Goal: Task Accomplishment & Management: Manage account settings

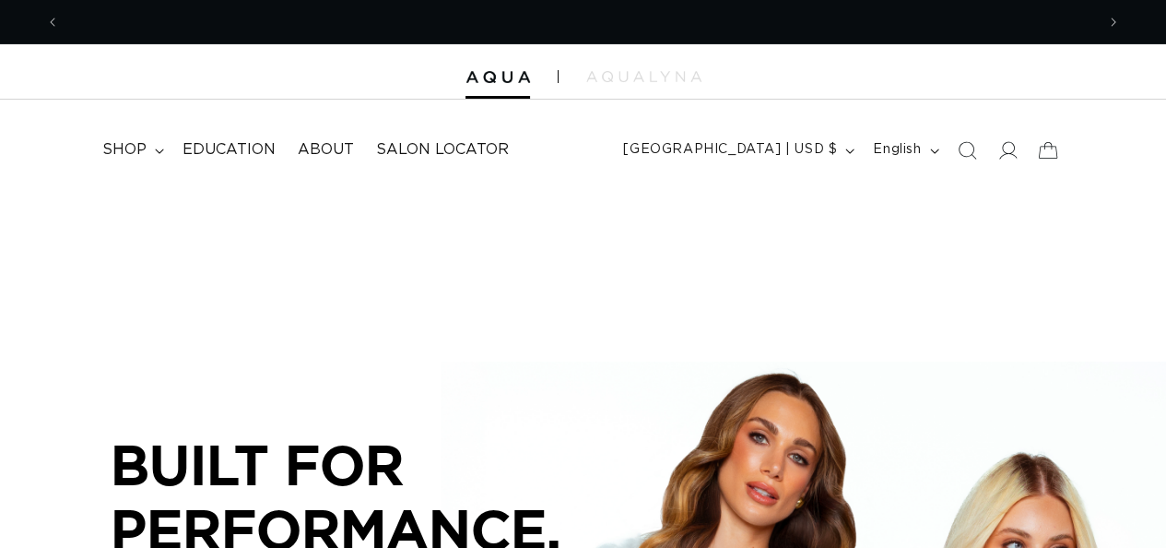
scroll to position [0, 2070]
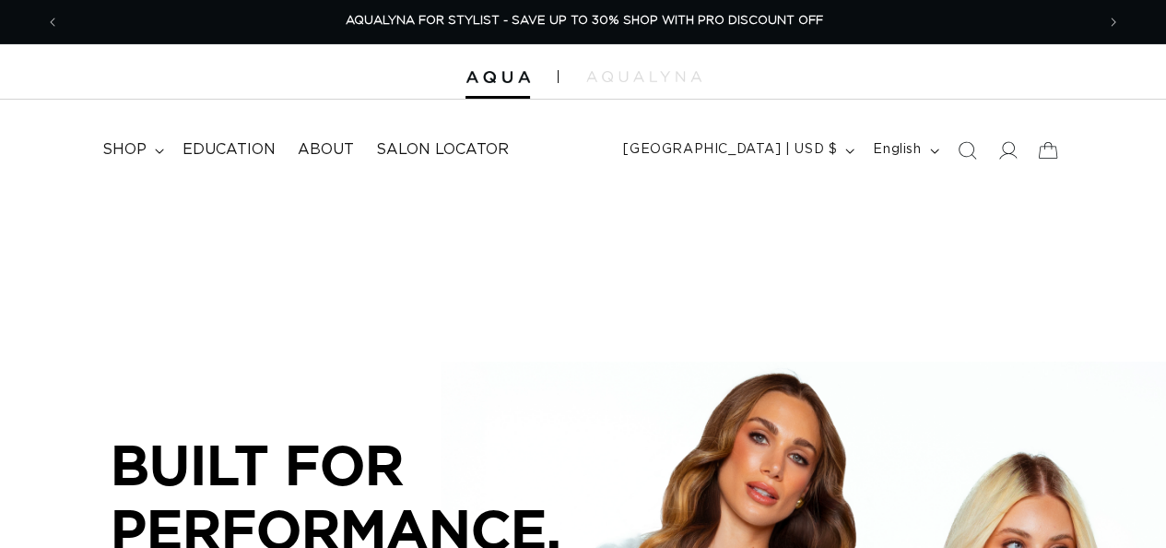
click at [1005, 148] on icon at bounding box center [1008, 150] width 18 height 18
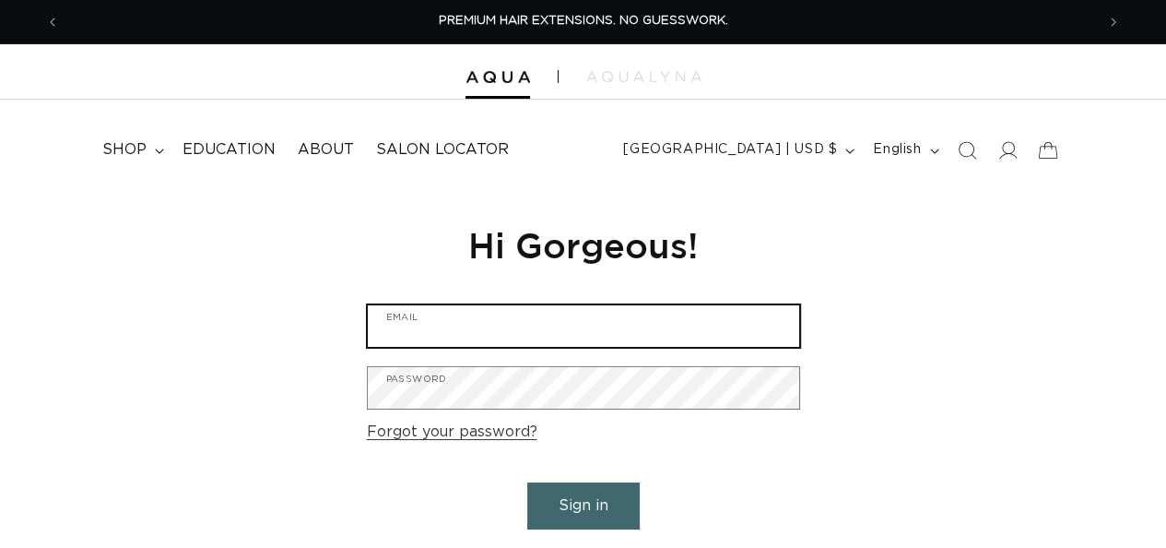
click at [616, 332] on input "Email" at bounding box center [584, 325] width 432 height 41
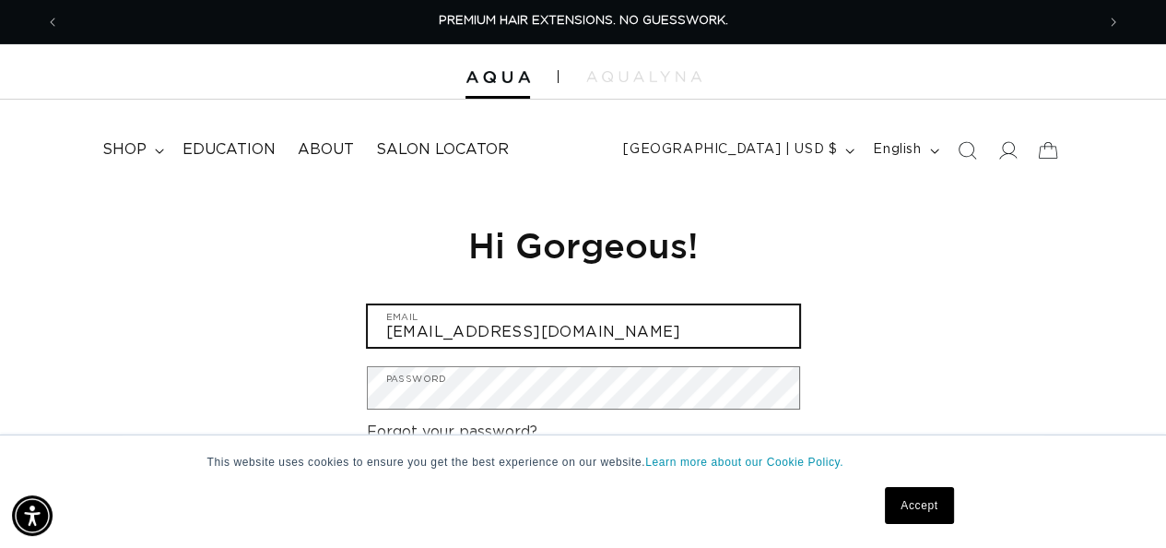
scroll to position [92, 0]
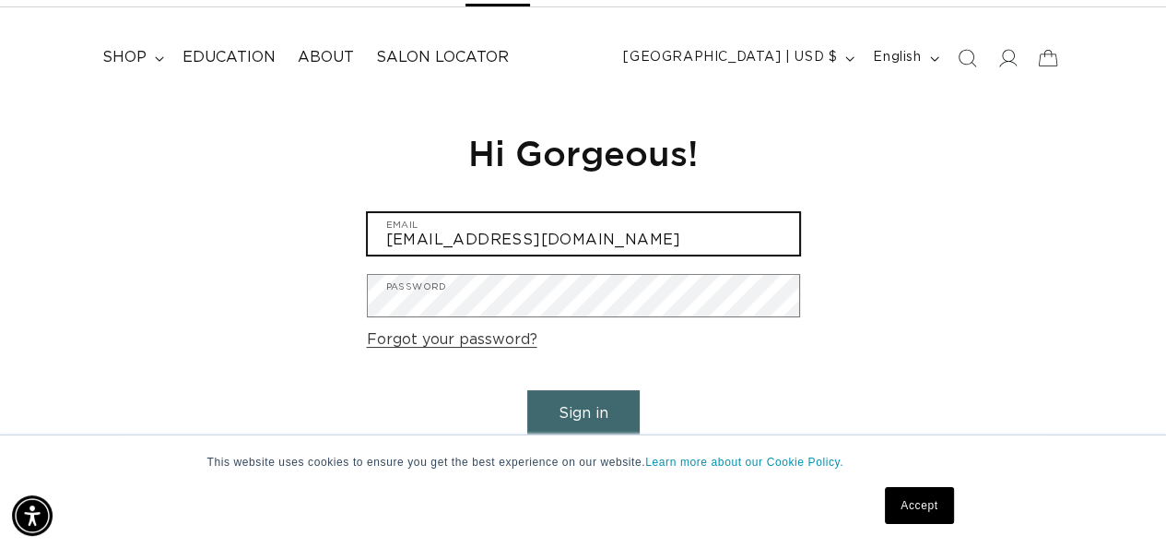
type input "[EMAIL_ADDRESS][DOMAIN_NAME]"
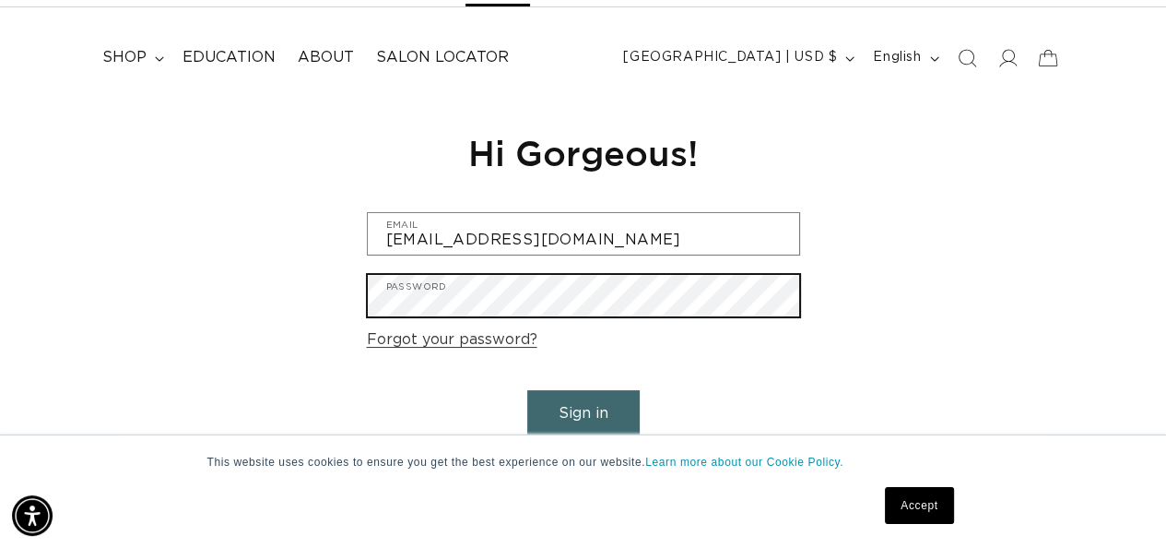
scroll to position [0, 0]
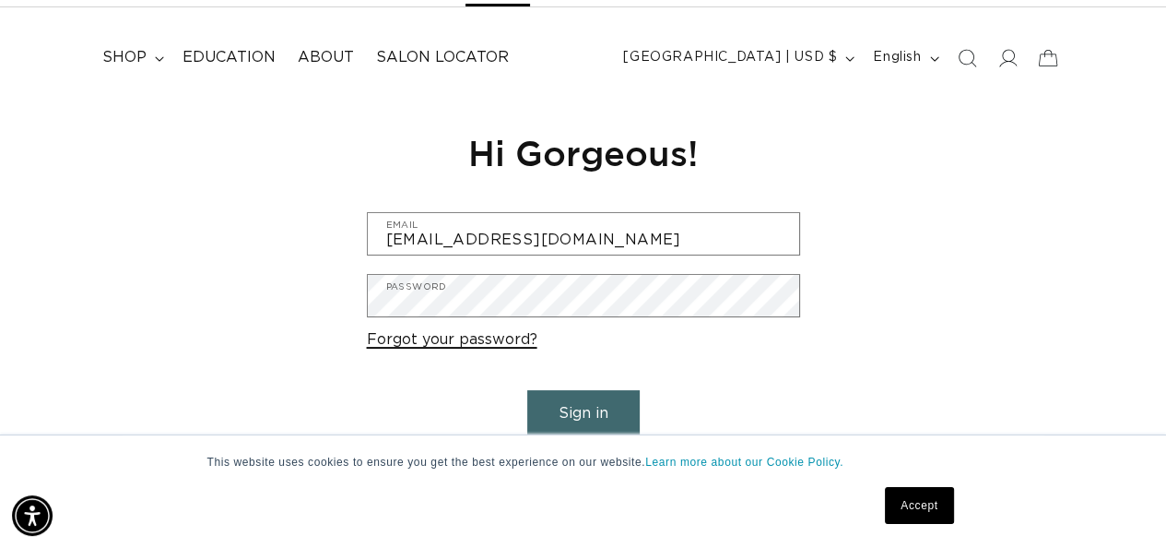
click at [511, 337] on link "Forgot your password?" at bounding box center [452, 339] width 171 height 27
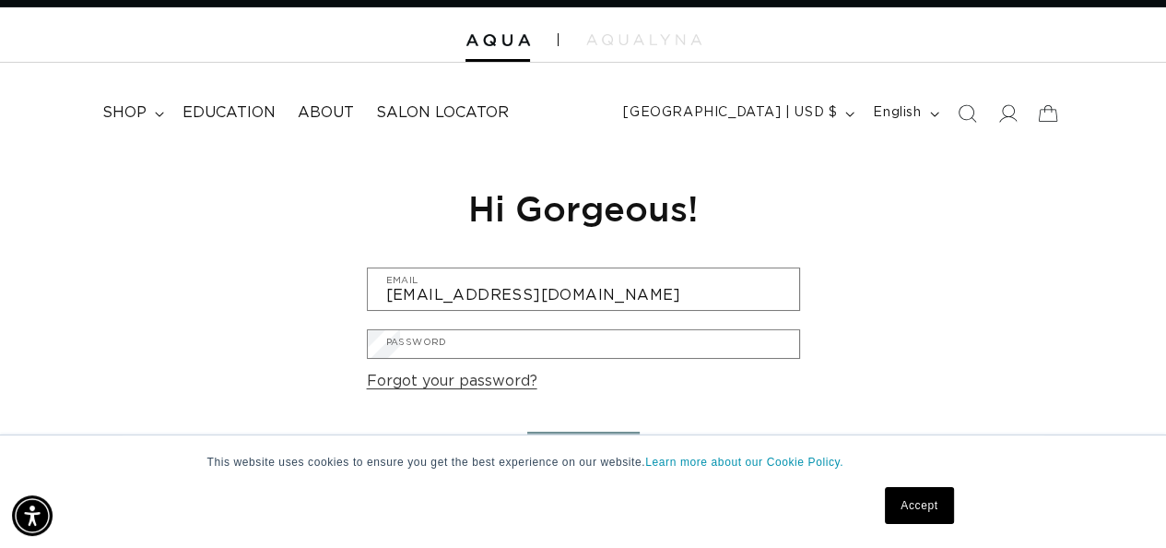
click at [0, 0] on input "Email" at bounding box center [0, 0] width 0 height 0
type input "[EMAIL_ADDRESS][DOMAIN_NAME]"
click at [0, 0] on button "Submit" at bounding box center [0, 0] width 0 height 0
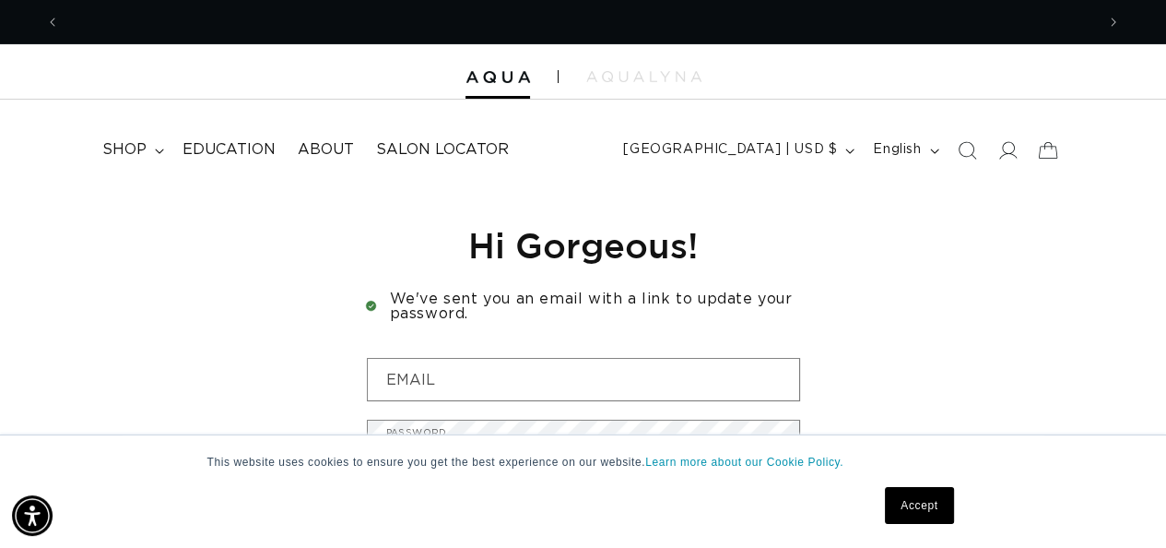
scroll to position [0, 1035]
click at [914, 505] on link "Accept" at bounding box center [919, 505] width 68 height 37
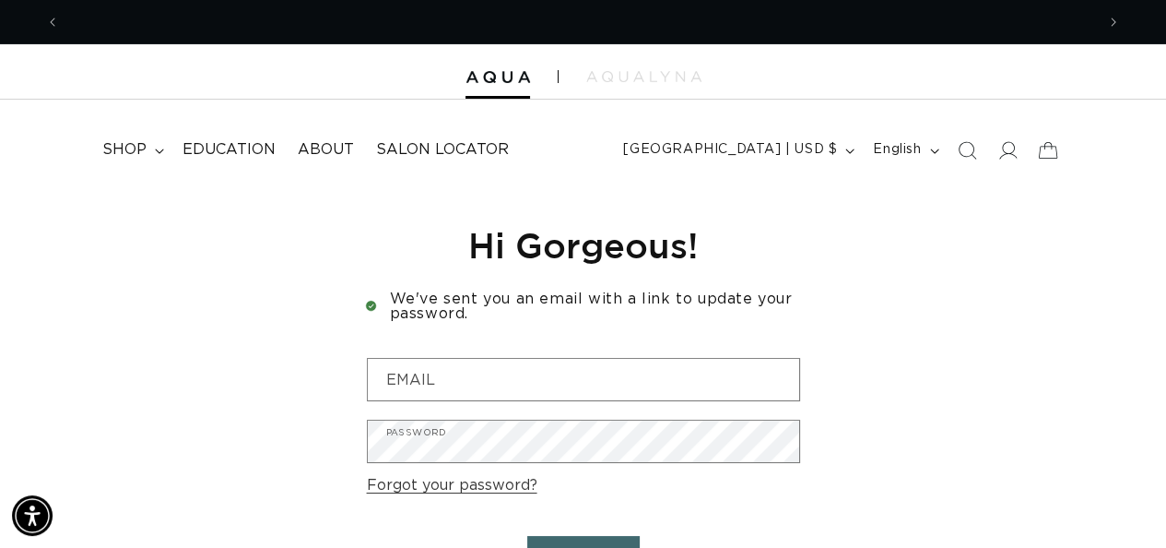
scroll to position [0, 0]
click at [462, 491] on link "Forgot your password?" at bounding box center [452, 485] width 171 height 27
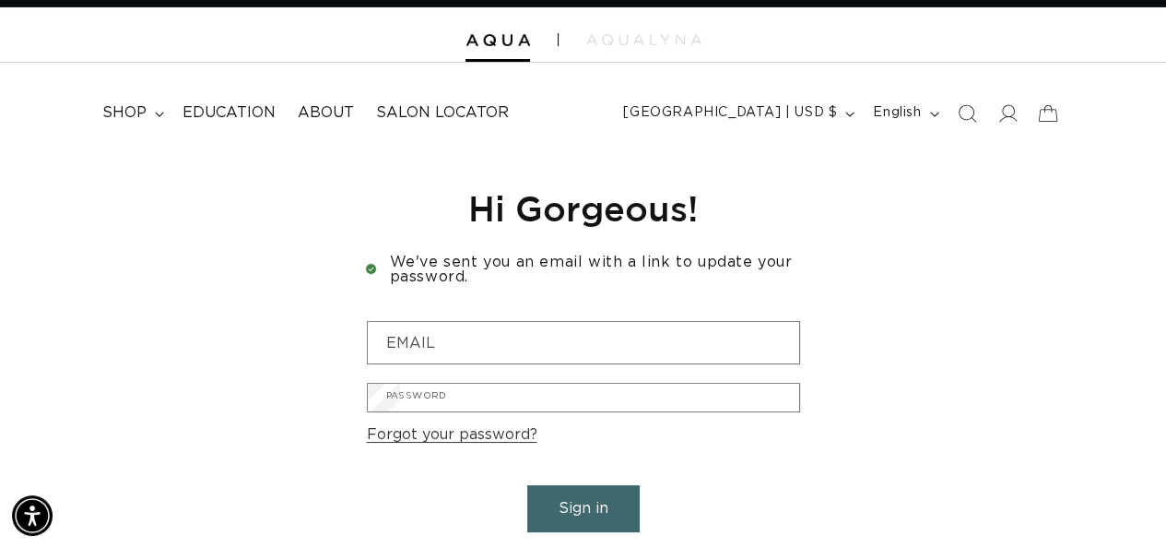
scroll to position [0, 1035]
click at [0, 0] on input "Email" at bounding box center [0, 0] width 0 height 0
type input "[EMAIL_ADDRESS][DOMAIN_NAME]"
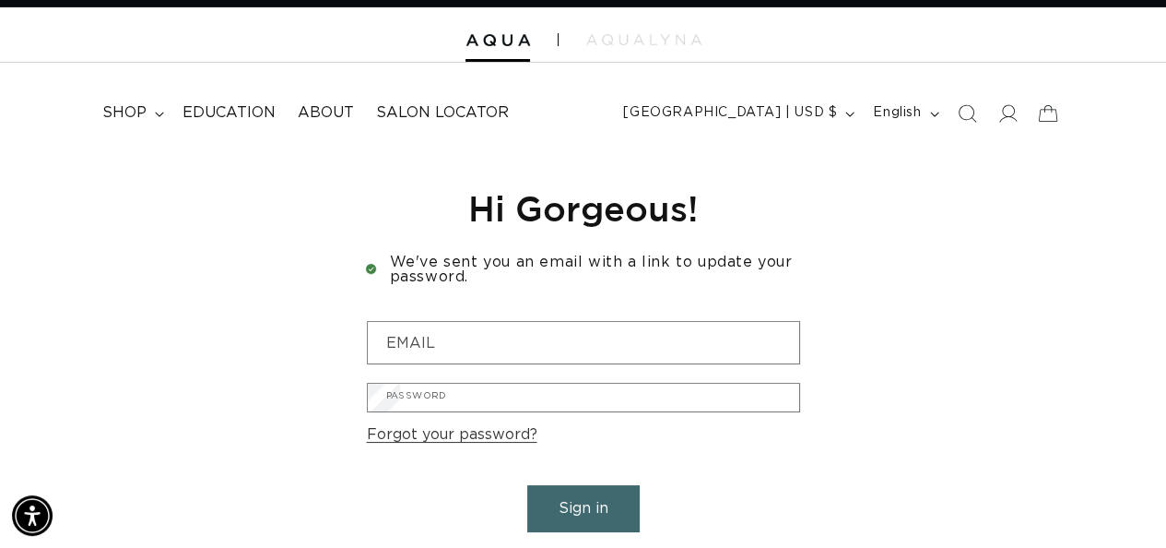
click at [0, 0] on button "Submit" at bounding box center [0, 0] width 0 height 0
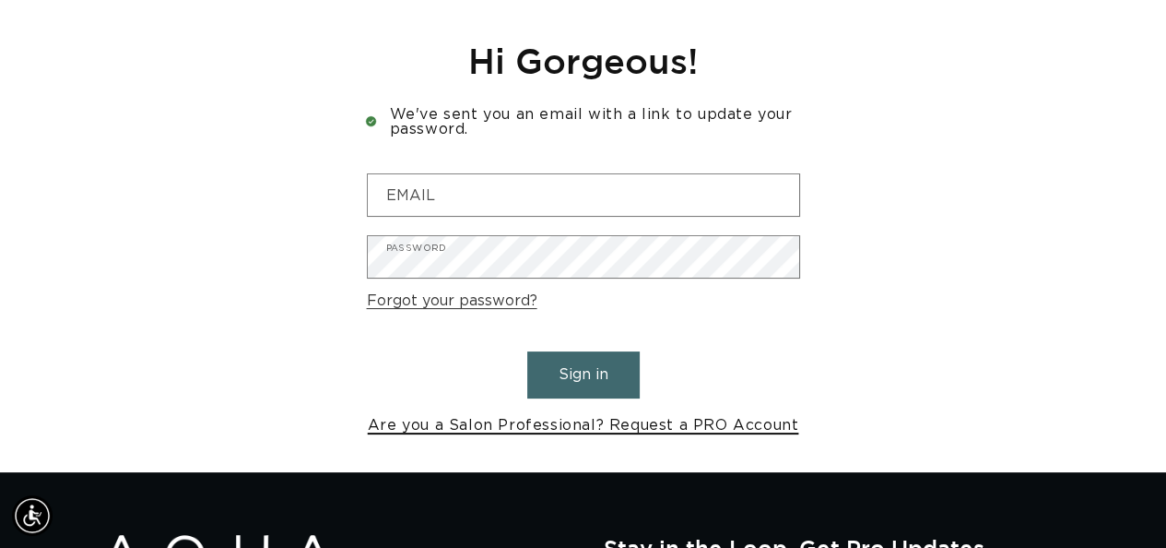
click at [554, 429] on link "Are you a Salon Professional? Request a PRO Account" at bounding box center [584, 425] width 432 height 27
